Goal: Information Seeking & Learning: Learn about a topic

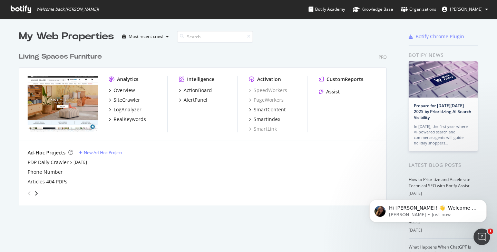
click at [350, 47] on div "Living Spaces Furniture Pro Analytics Overview SiteCrawler LogAnalyzer RealKeyw…" at bounding box center [205, 124] width 373 height 162
click at [19, 6] on icon at bounding box center [21, 10] width 20 height 8
click at [288, 60] on div "Living Spaces Furniture Pro" at bounding box center [203, 57] width 368 height 10
click at [437, 211] on span "Hi [PERSON_NAME]! 👋 Welcome to Botify chat support! Have a question? Reply to t…" at bounding box center [433, 225] width 89 height 40
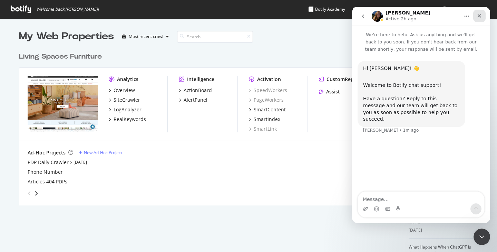
click at [476, 14] on div "Close" at bounding box center [479, 16] width 12 height 12
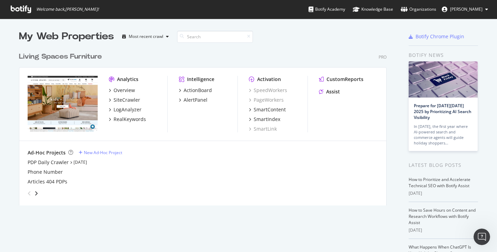
click at [273, 48] on div "Living Spaces Furniture Pro Analytics Overview SiteCrawler LogAnalyzer RealKeyw…" at bounding box center [205, 124] width 373 height 162
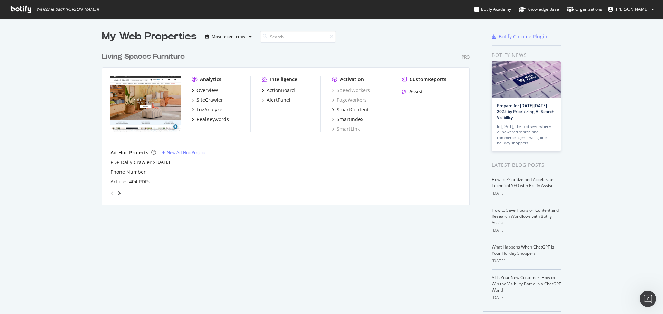
scroll to position [157, 368]
click at [235, 252] on div "My Web Properties Most recent crawl Living Spaces Furniture Pro Analytics Overv…" at bounding box center [292, 178] width 381 height 297
click at [236, 252] on div "My Web Properties Most recent crawl Living Spaces Furniture Pro Analytics Overv…" at bounding box center [292, 178] width 381 height 297
click at [274, 252] on div "My Web Properties Most recent crawl Living Spaces Furniture Pro Analytics Overv…" at bounding box center [292, 178] width 381 height 297
click at [198, 228] on div "My Web Properties Most recent crawl Living Spaces Furniture Pro Analytics Overv…" at bounding box center [292, 178] width 381 height 297
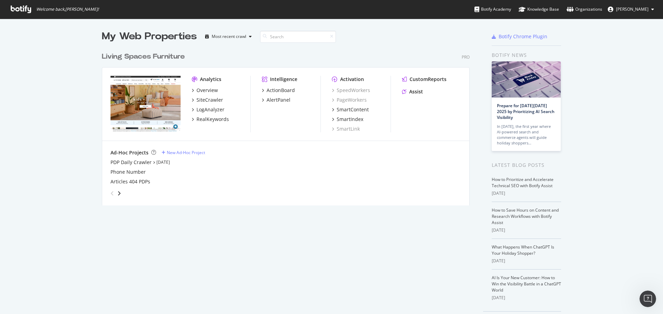
click at [154, 223] on div "My Web Properties Most recent crawl Living Spaces Furniture Pro Analytics Overv…" at bounding box center [292, 178] width 381 height 297
click at [192, 217] on div "My Web Properties Most recent crawl Living Spaces Furniture Pro Analytics Overv…" at bounding box center [292, 178] width 381 height 297
click at [17, 7] on icon at bounding box center [21, 10] width 20 height 8
click at [491, 7] on div "Botify Academy" at bounding box center [492, 9] width 37 height 7
